Goal: Task Accomplishment & Management: Manage account settings

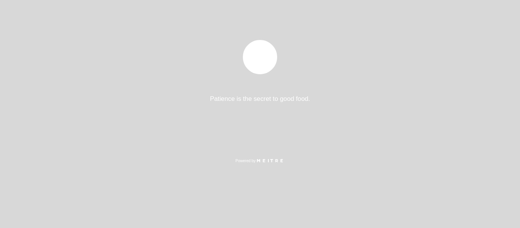
select select "es"
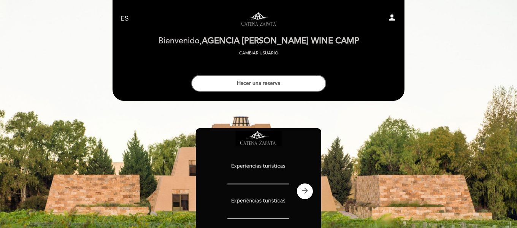
click at [393, 16] on icon "person" at bounding box center [392, 17] width 9 height 9
select select "es"
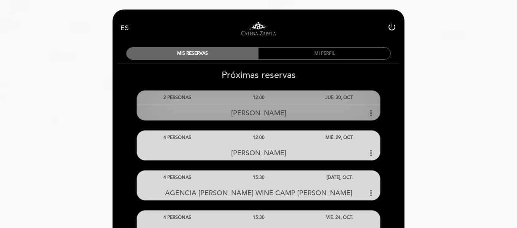
click at [370, 114] on icon "more_vert" at bounding box center [371, 112] width 9 height 9
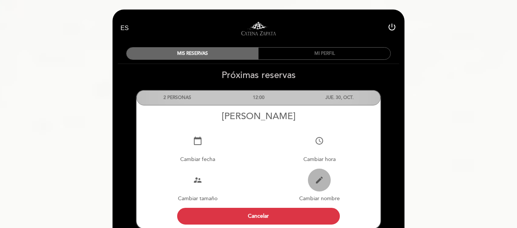
click at [317, 183] on icon "edit" at bounding box center [319, 179] width 9 height 9
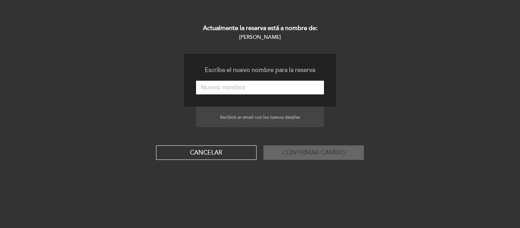
drag, startPoint x: 270, startPoint y: 89, endPoint x: 276, endPoint y: 85, distance: 7.7
click at [270, 89] on input "text" at bounding box center [260, 88] width 128 height 14
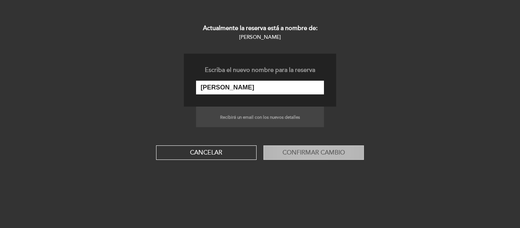
type input "[PERSON_NAME]"
click at [301, 151] on button "Confirmar cambio" at bounding box center [313, 152] width 100 height 14
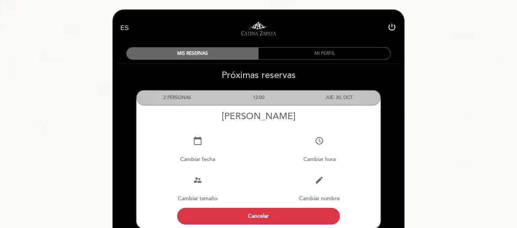
drag, startPoint x: 208, startPoint y: 115, endPoint x: 318, endPoint y: 116, distance: 110.7
click at [318, 116] on div "[PERSON_NAME]" at bounding box center [259, 116] width 244 height 11
